Goal: Task Accomplishment & Management: Manage account settings

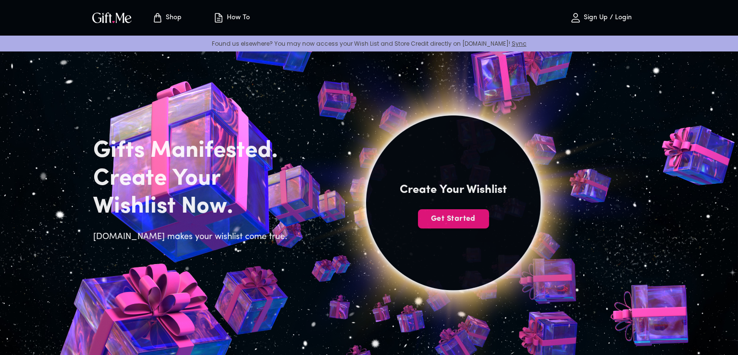
scroll to position [29, 0]
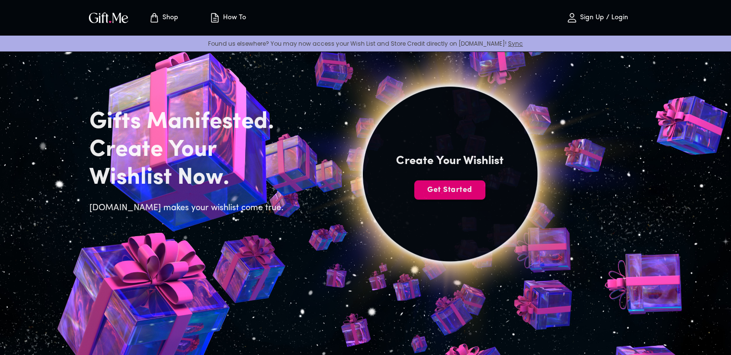
click at [447, 195] on span "Get Started" at bounding box center [449, 190] width 71 height 11
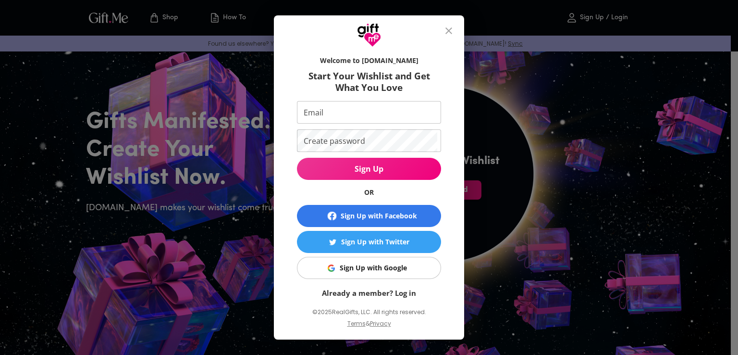
click at [368, 275] on button "Sign Up with Google" at bounding box center [369, 268] width 144 height 22
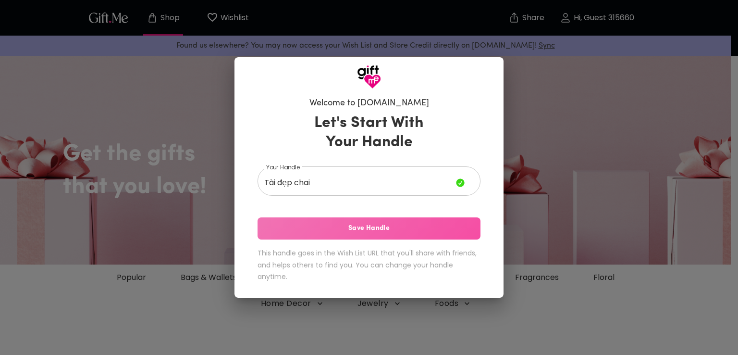
click at [339, 230] on span "Save Handle" at bounding box center [369, 228] width 223 height 11
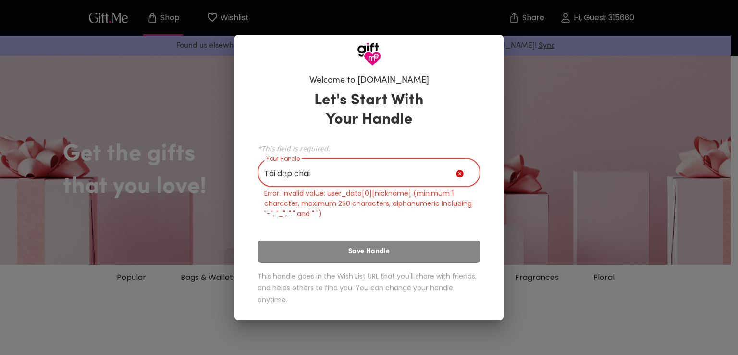
click at [380, 166] on input "Tài đẹp chai" at bounding box center [357, 173] width 199 height 27
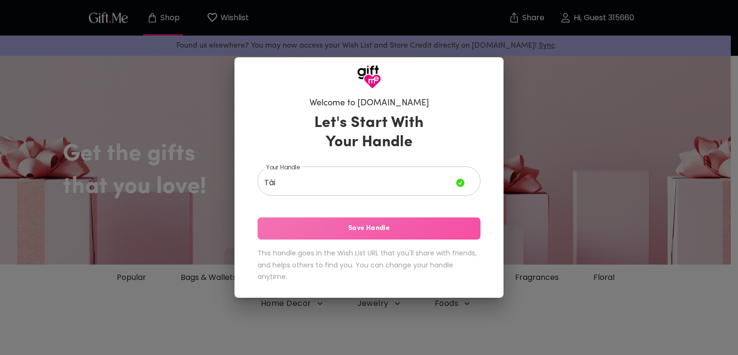
click at [387, 235] on button "Save Handle" at bounding box center [369, 228] width 223 height 22
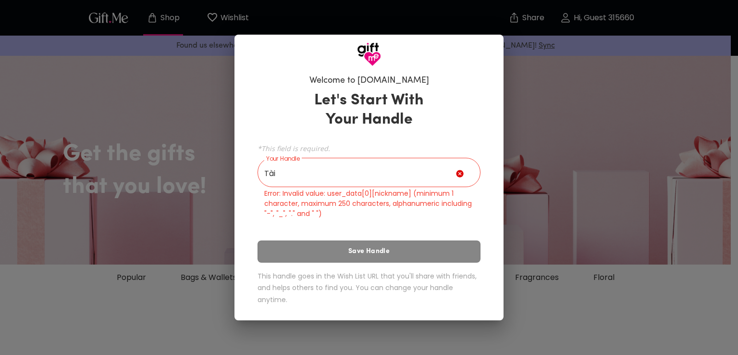
click at [421, 169] on input "Tài" at bounding box center [357, 173] width 199 height 27
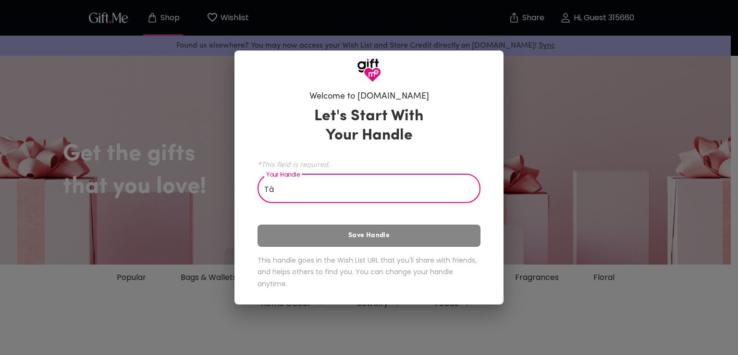
type input "T"
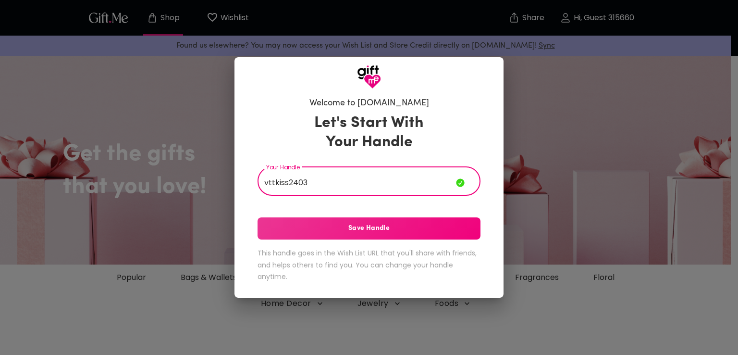
type input "vttkiss2403"
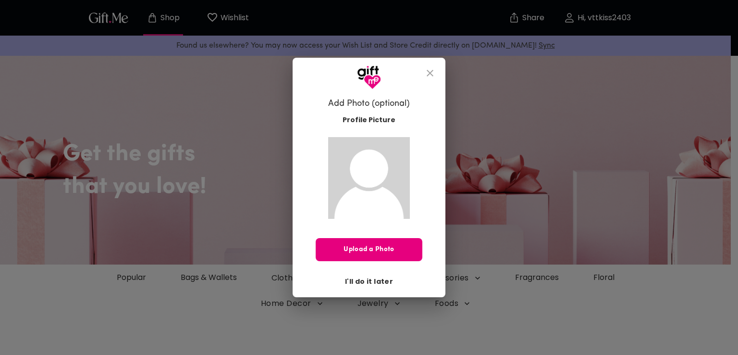
click at [380, 280] on span "I'll do it later" at bounding box center [369, 281] width 48 height 11
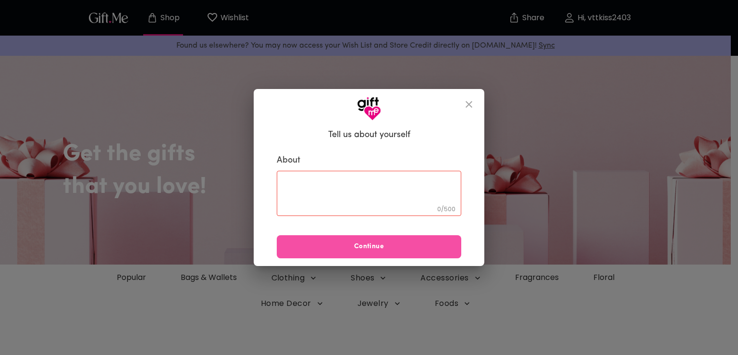
click at [403, 250] on span "Continue" at bounding box center [369, 246] width 185 height 11
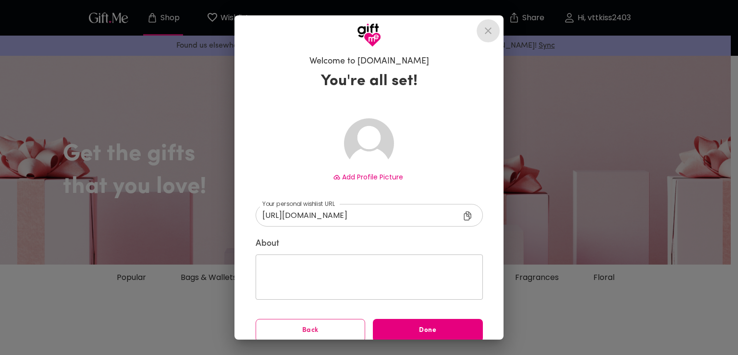
click at [493, 30] on icon "close" at bounding box center [489, 31] width 12 height 12
